Goal: Information Seeking & Learning: Understand process/instructions

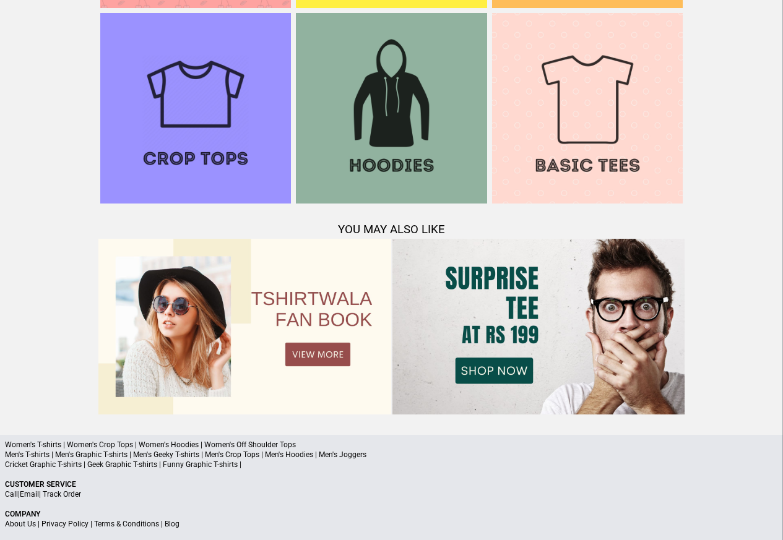
scroll to position [1194, 0]
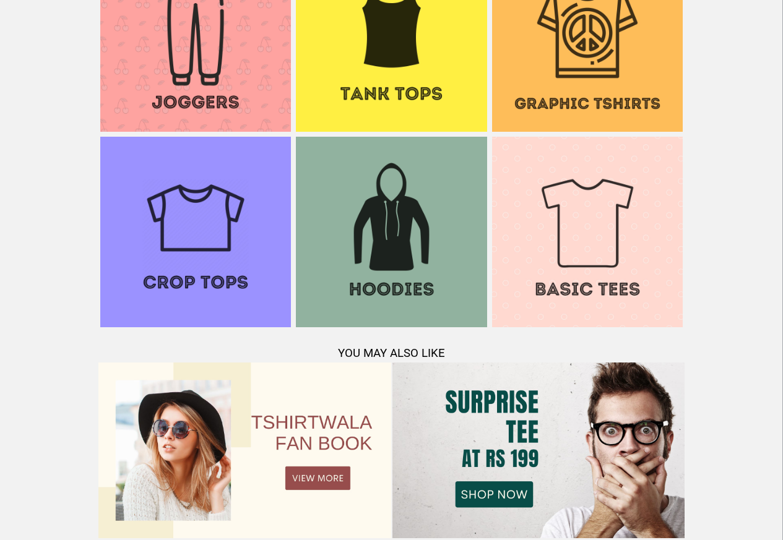
scroll to position [1194, 0]
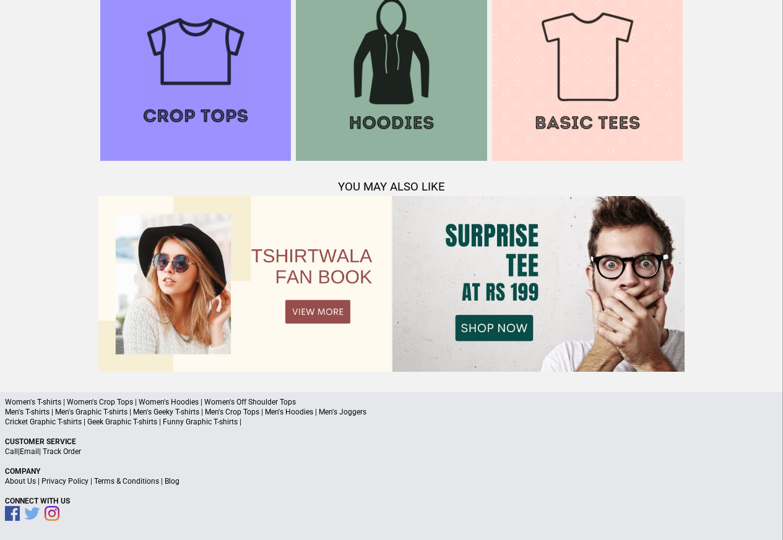
click at [121, 481] on link "Terms & Conditions" at bounding box center [126, 481] width 65 height 9
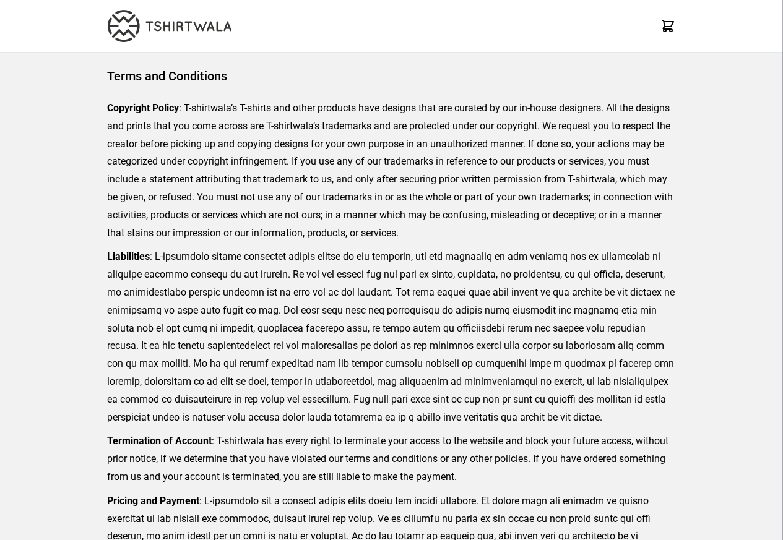
scroll to position [285, 0]
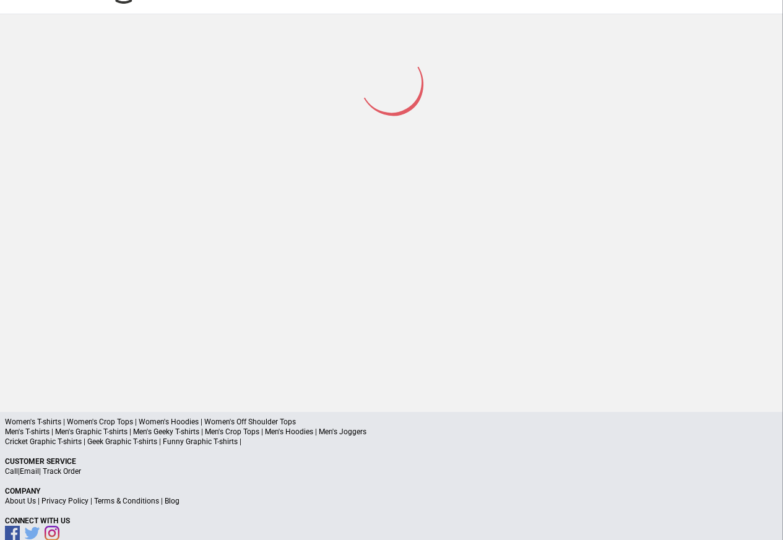
scroll to position [59, 0]
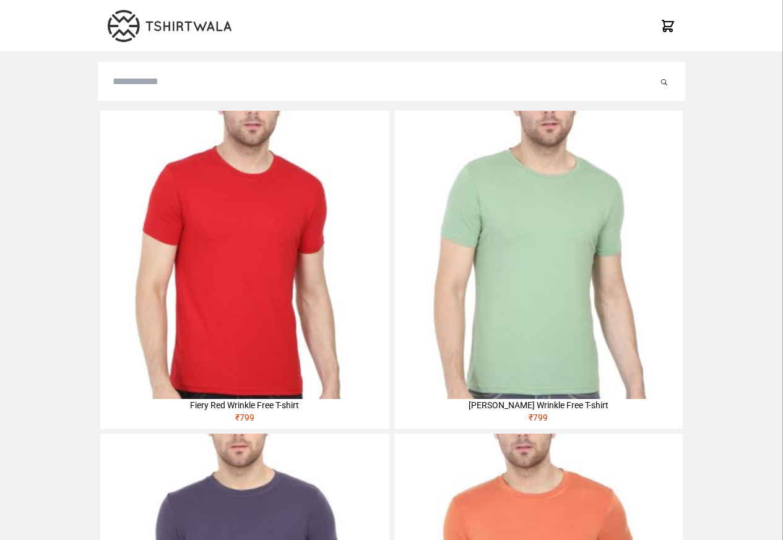
click at [140, 188] on img at bounding box center [244, 255] width 288 height 288
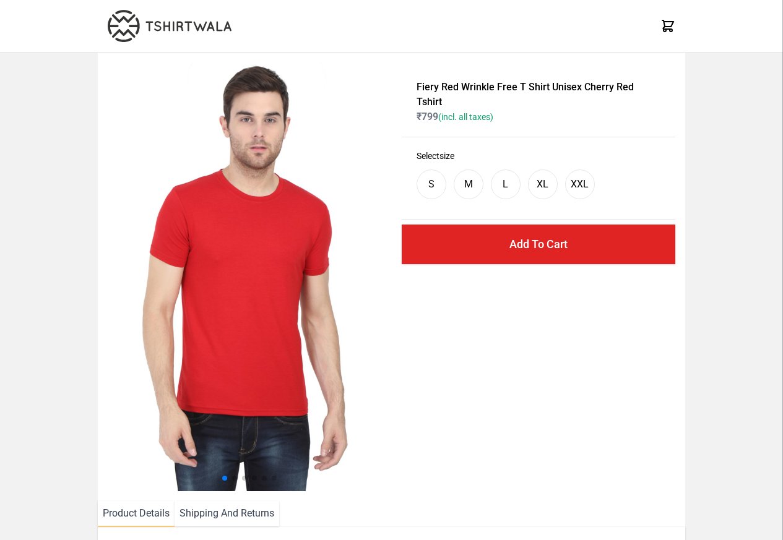
click at [217, 515] on li "Shipping And Returns" at bounding box center [227, 513] width 105 height 25
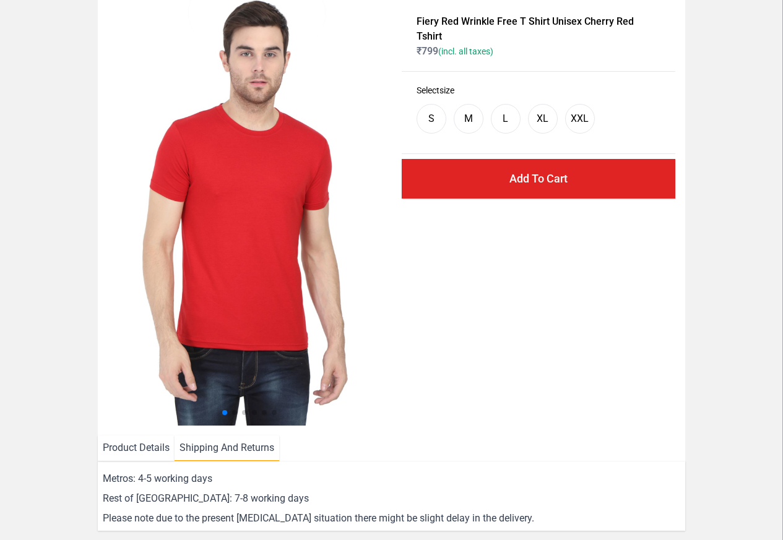
scroll to position [149, 0]
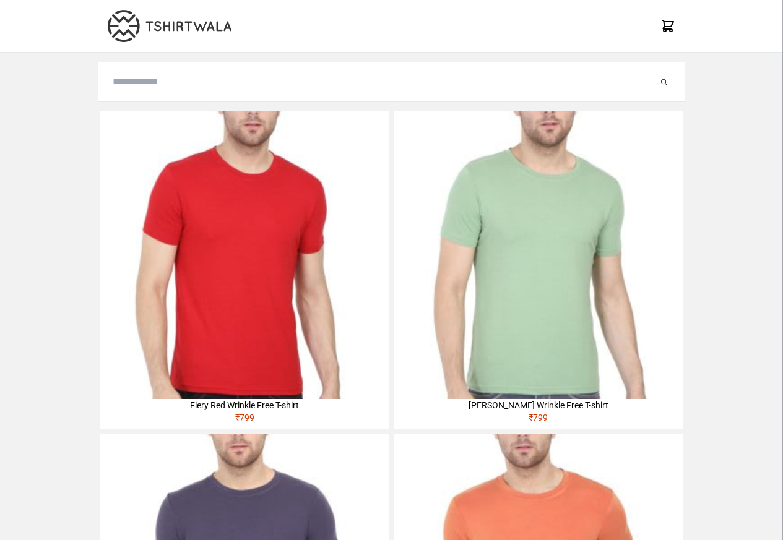
click at [149, 84] on input "search" at bounding box center [385, 81] width 545 height 15
paste input "**********"
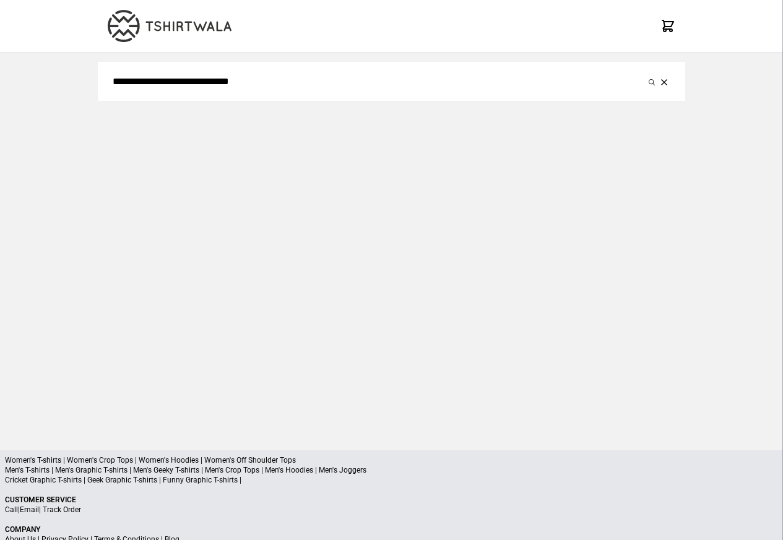
type input "**********"
click at [645, 74] on button "submit" at bounding box center [651, 81] width 12 height 15
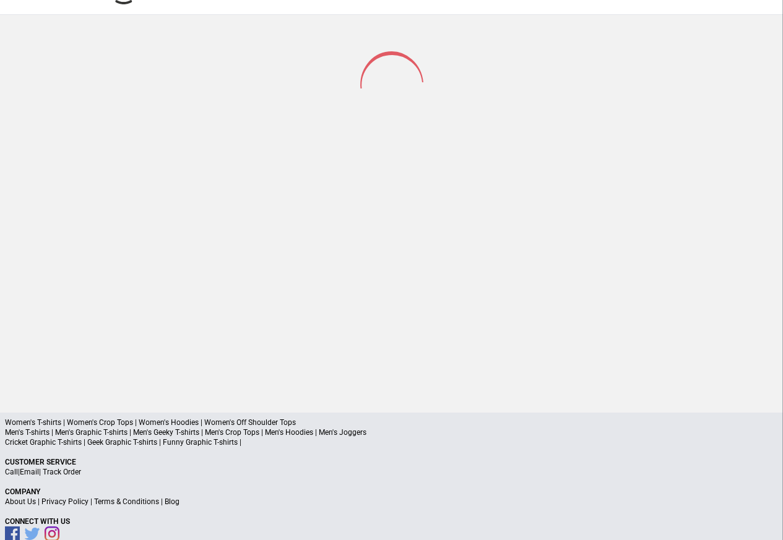
scroll to position [59, 0]
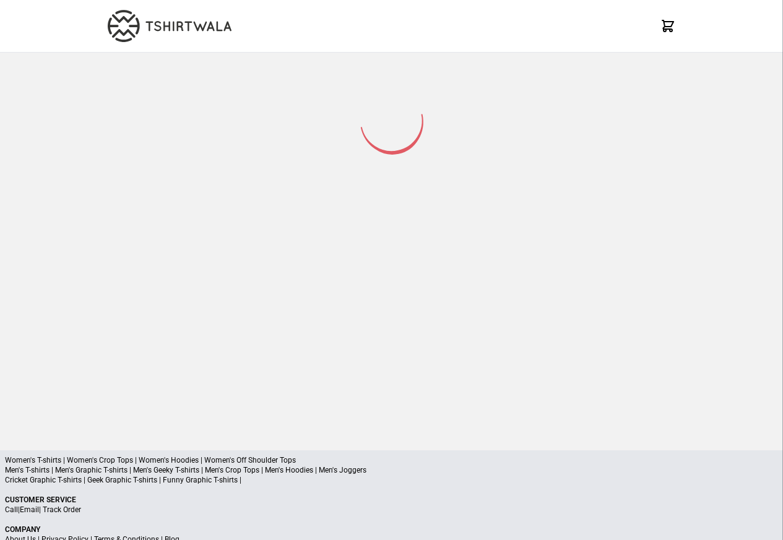
scroll to position [3, 0]
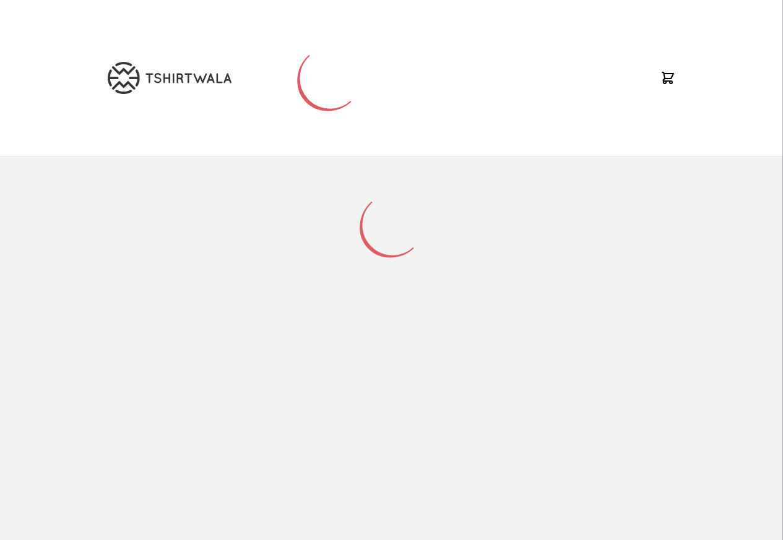
scroll to position [3, 0]
